Goal: Information Seeking & Learning: Learn about a topic

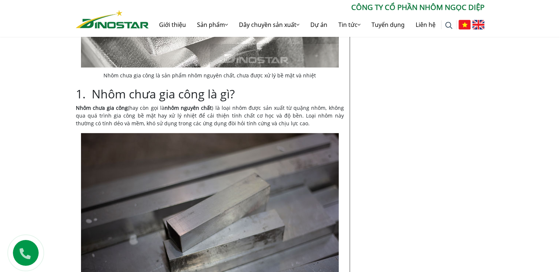
drag, startPoint x: 563, startPoint y: 44, endPoint x: 564, endPoint y: 48, distance: 4.0
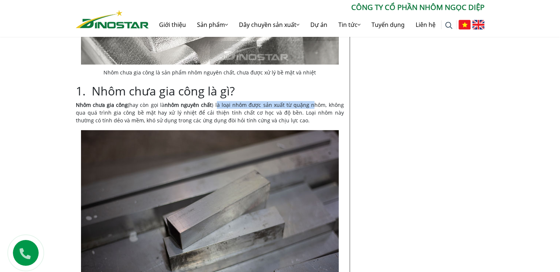
drag, startPoint x: 213, startPoint y: 98, endPoint x: 304, endPoint y: 98, distance: 91.7
click at [304, 101] on p "Nhôm chưa gia công (hay còn gọi là nhôm nguyên chất ) là loại nhôm được sản xuấ…" at bounding box center [210, 112] width 268 height 23
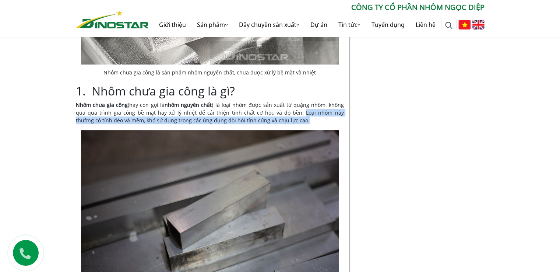
drag, startPoint x: 271, startPoint y: 104, endPoint x: 273, endPoint y: 108, distance: 4.3
click at [273, 108] on p "Nhôm chưa gia công (hay còn gọi là nhôm nguyên chất ) là loại nhôm được sản xuấ…" at bounding box center [210, 112] width 268 height 23
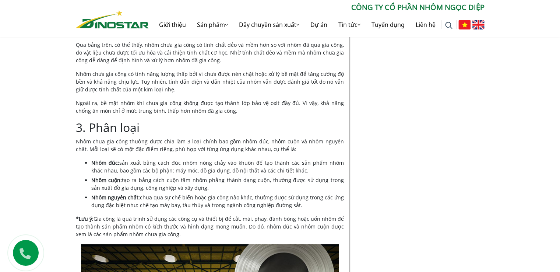
scroll to position [799, 0]
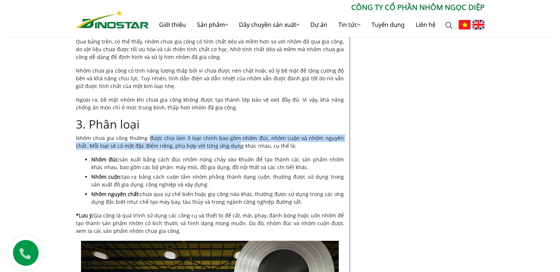
drag, startPoint x: 146, startPoint y: 122, endPoint x: 222, endPoint y: 127, distance: 76.1
click at [222, 134] on p "Nhôm chưa gia công thường được chia làm 3 loại chính bao gồm nhôm đúc, nhôm cuộ…" at bounding box center [210, 141] width 268 height 15
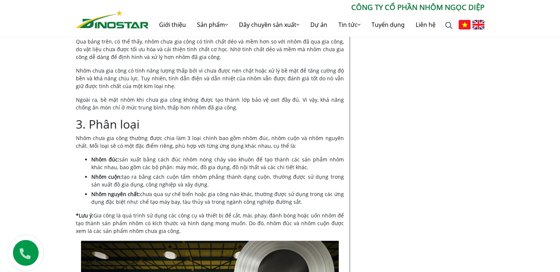
click at [195, 155] on li "Nhôm đúc: sản xuất bằng cách đúc nhôm nóng chảy vào khuôn để tạo thành các sản …" at bounding box center [217, 162] width 253 height 15
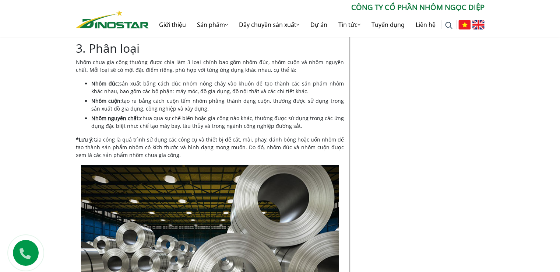
scroll to position [872, 0]
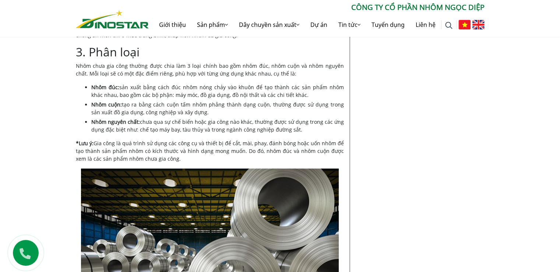
drag, startPoint x: 295, startPoint y: 74, endPoint x: 293, endPoint y: 78, distance: 4.5
click at [293, 83] on li "Nhôm đúc: sản xuất bằng cách đúc nhôm nóng chảy vào khuôn để tạo thành các sản …" at bounding box center [217, 90] width 253 height 15
click at [202, 101] on li "Nhôm cuộn: tạo ra bằng cách cuộn tấm nhôm phẳng thành dạng cuộn, thường được sử…" at bounding box center [217, 108] width 253 height 15
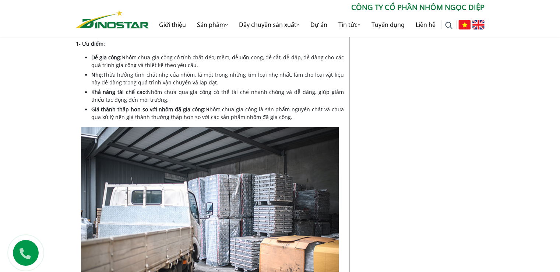
scroll to position [1206, 0]
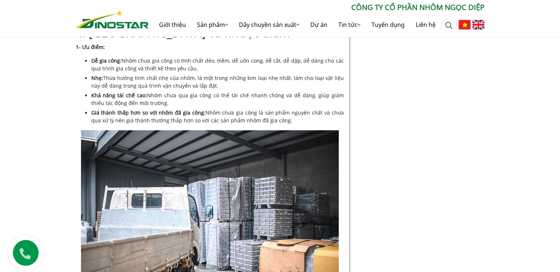
click at [393, 80] on div "Tư vấn Mới Nhất Độ cứng của nhôm và ứng dụng trong đời sống" at bounding box center [420, 152] width 140 height 2342
drag, startPoint x: 563, startPoint y: 161, endPoint x: 455, endPoint y: 186, distance: 110.7
click at [455, 186] on div "Tư vấn Mới Nhất Độ cứng của nhôm và ứng dụng trong đời sống" at bounding box center [420, 152] width 140 height 2342
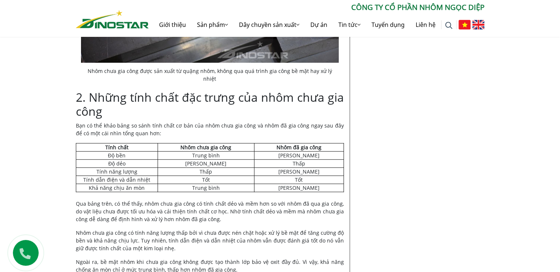
scroll to position [660, 0]
